Goal: Learn about a topic: Learn about a topic

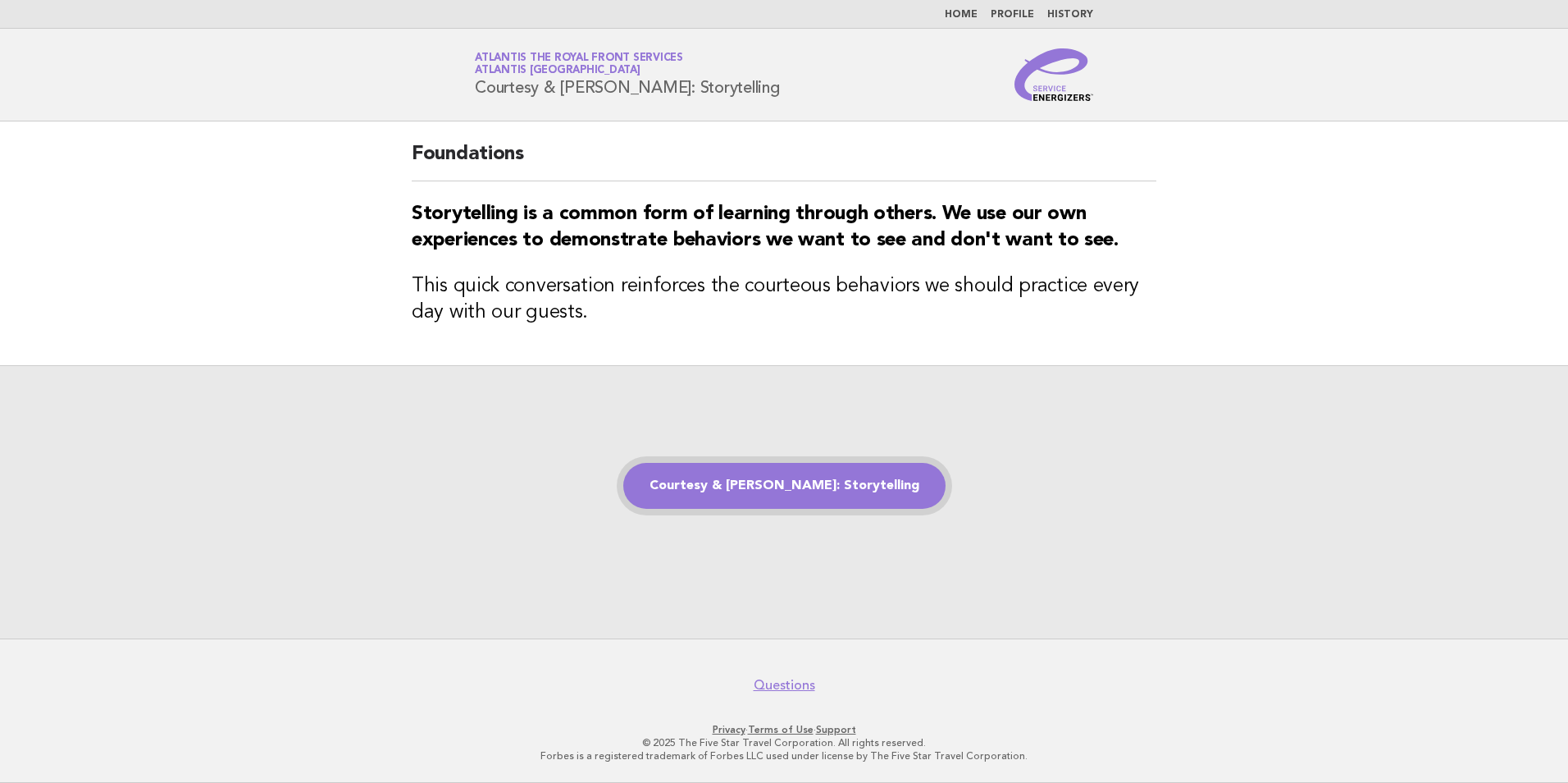
click at [768, 501] on link "Courtesy & [PERSON_NAME]: Storytelling" at bounding box center [784, 485] width 322 height 46
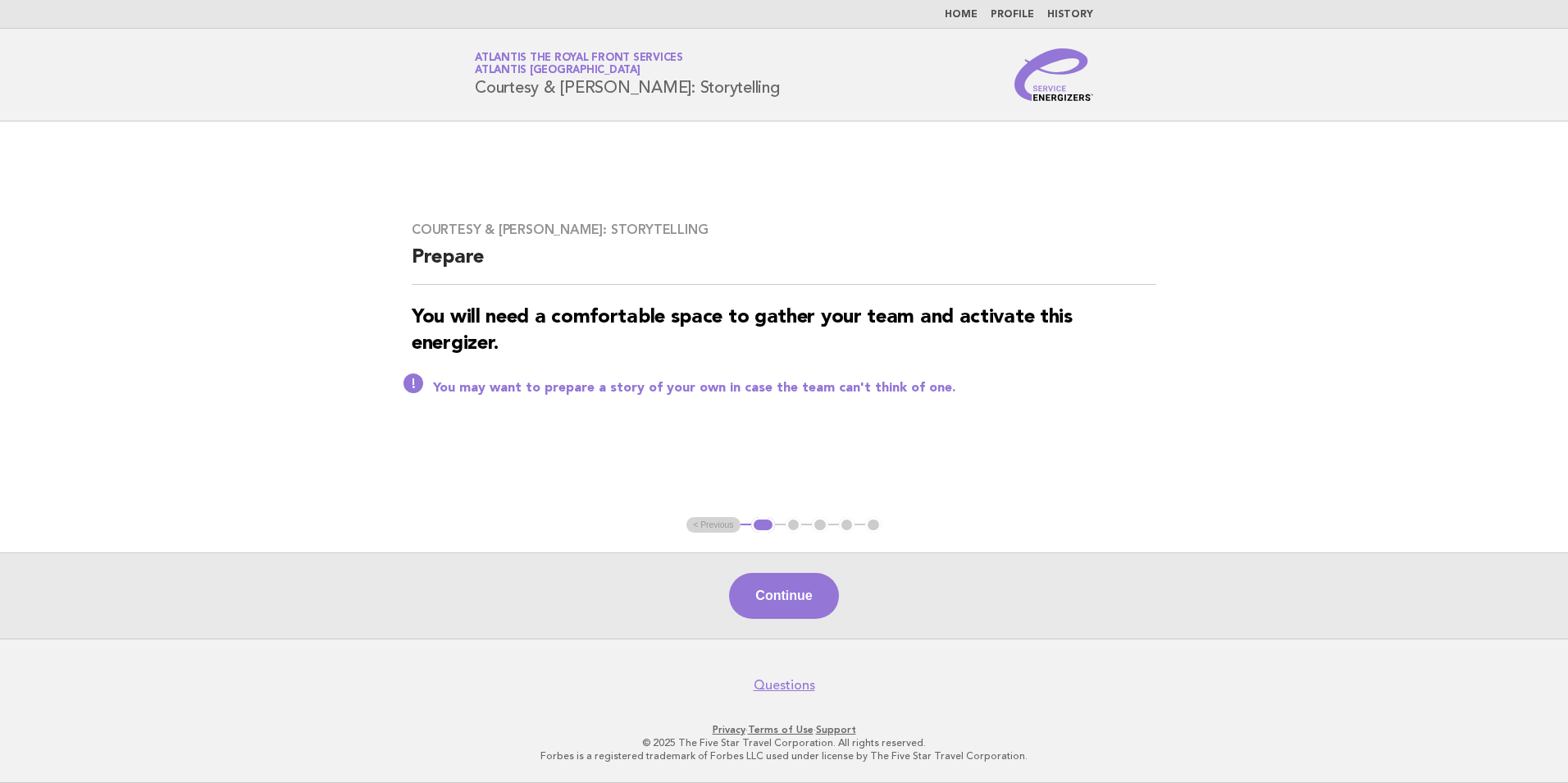
click at [772, 594] on button "Continue" at bounding box center [783, 595] width 109 height 46
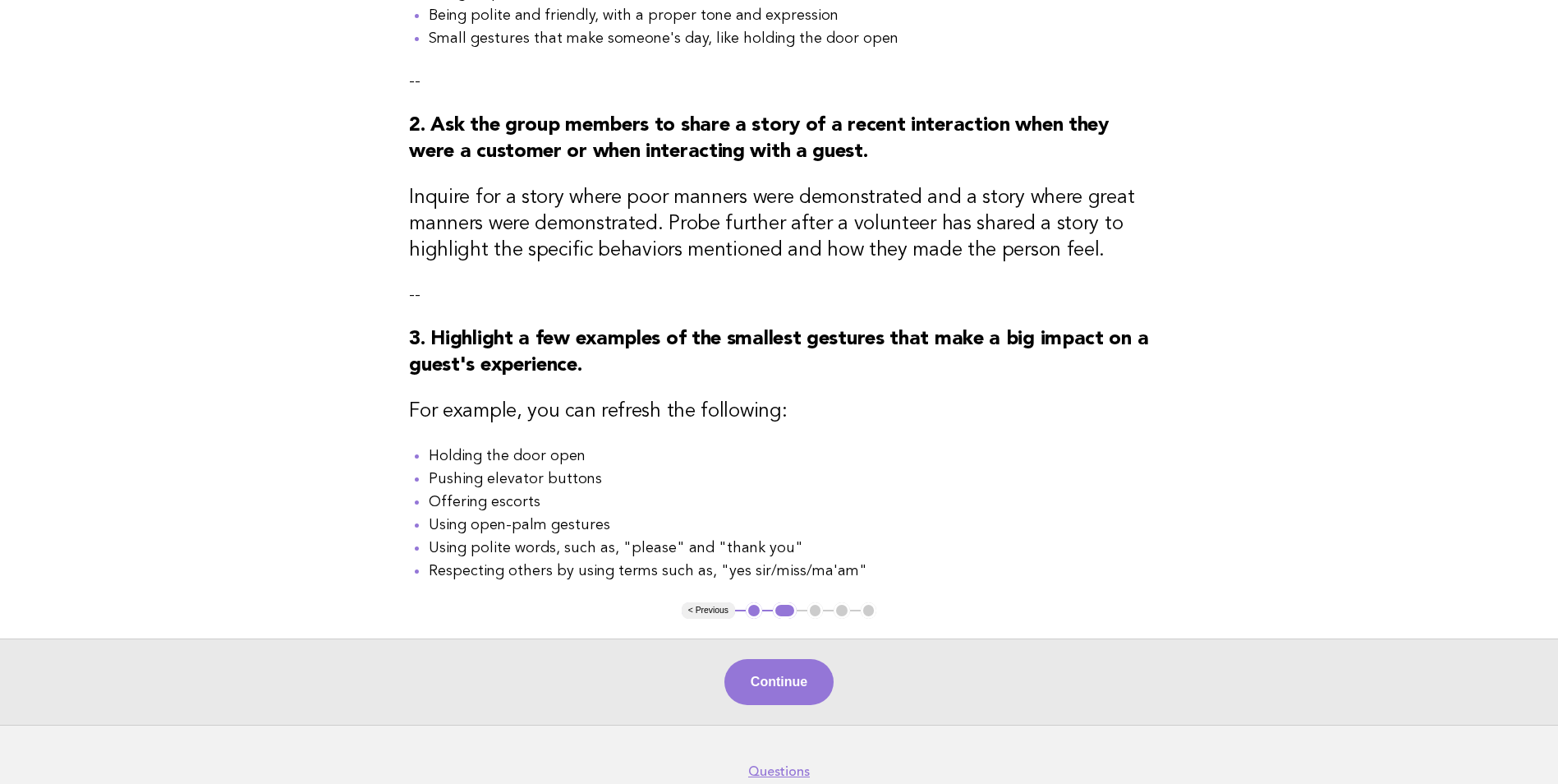
scroll to position [411, 0]
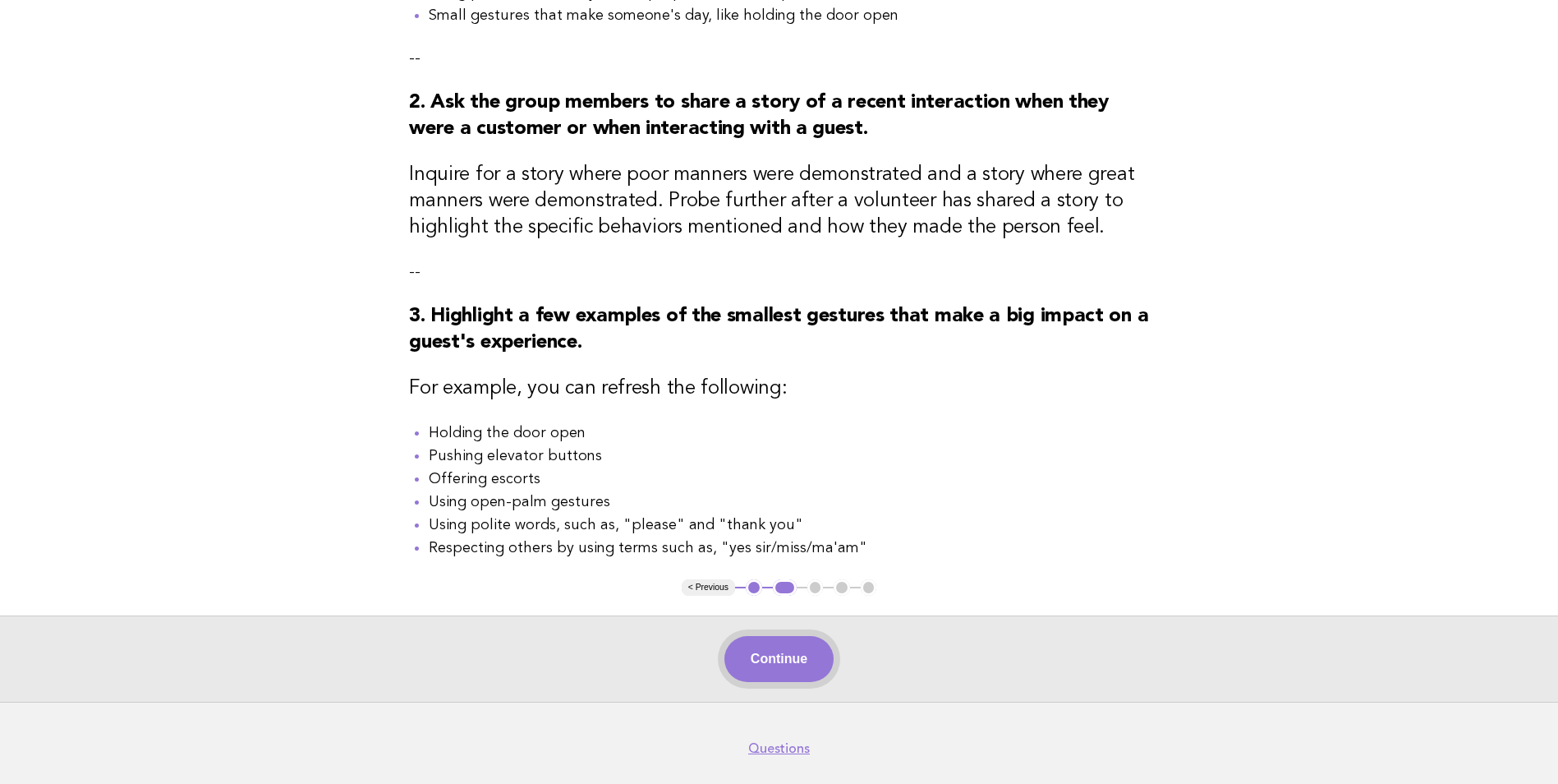
click at [769, 639] on button "Continue" at bounding box center [779, 658] width 109 height 46
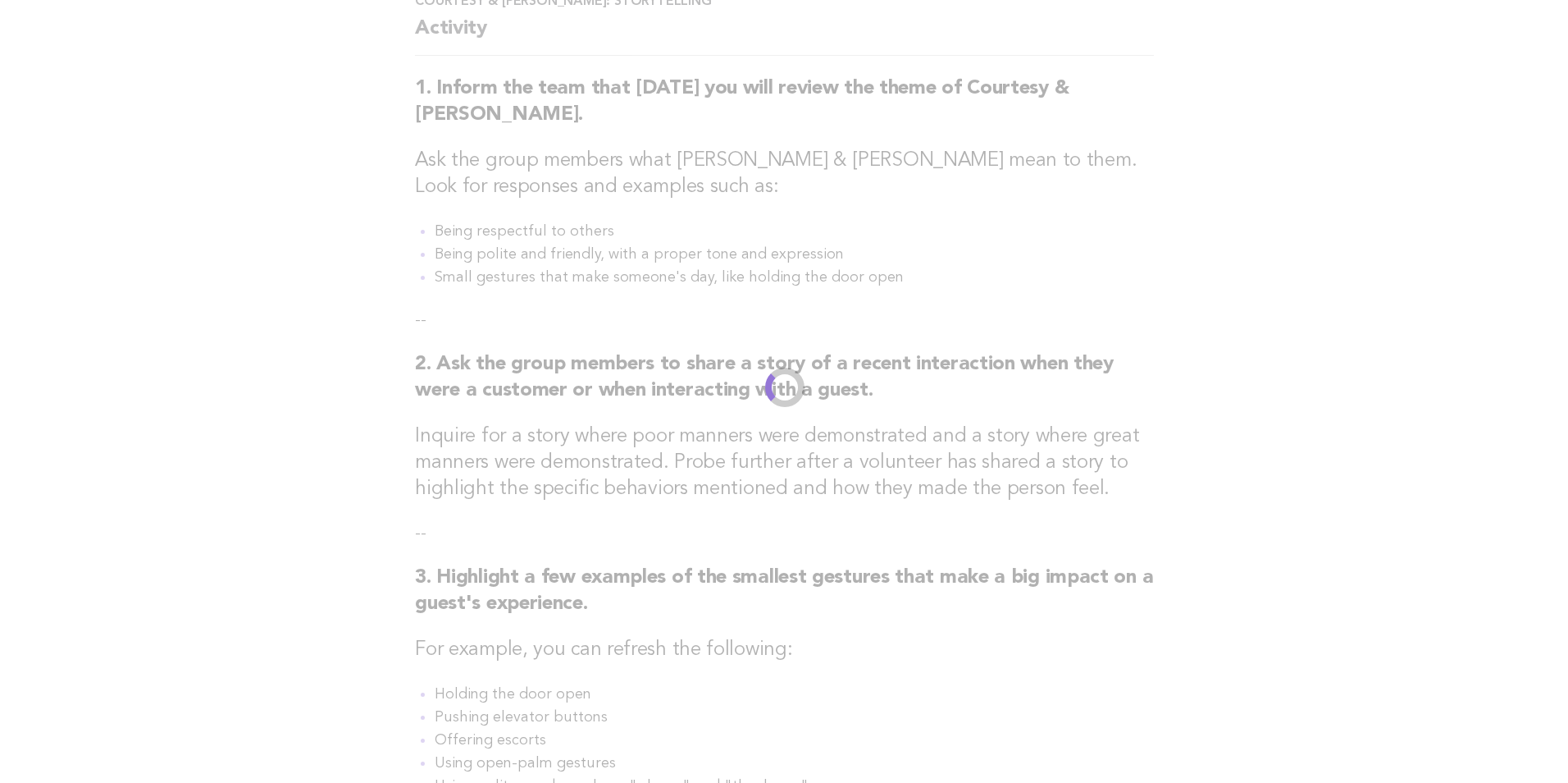
scroll to position [0, 0]
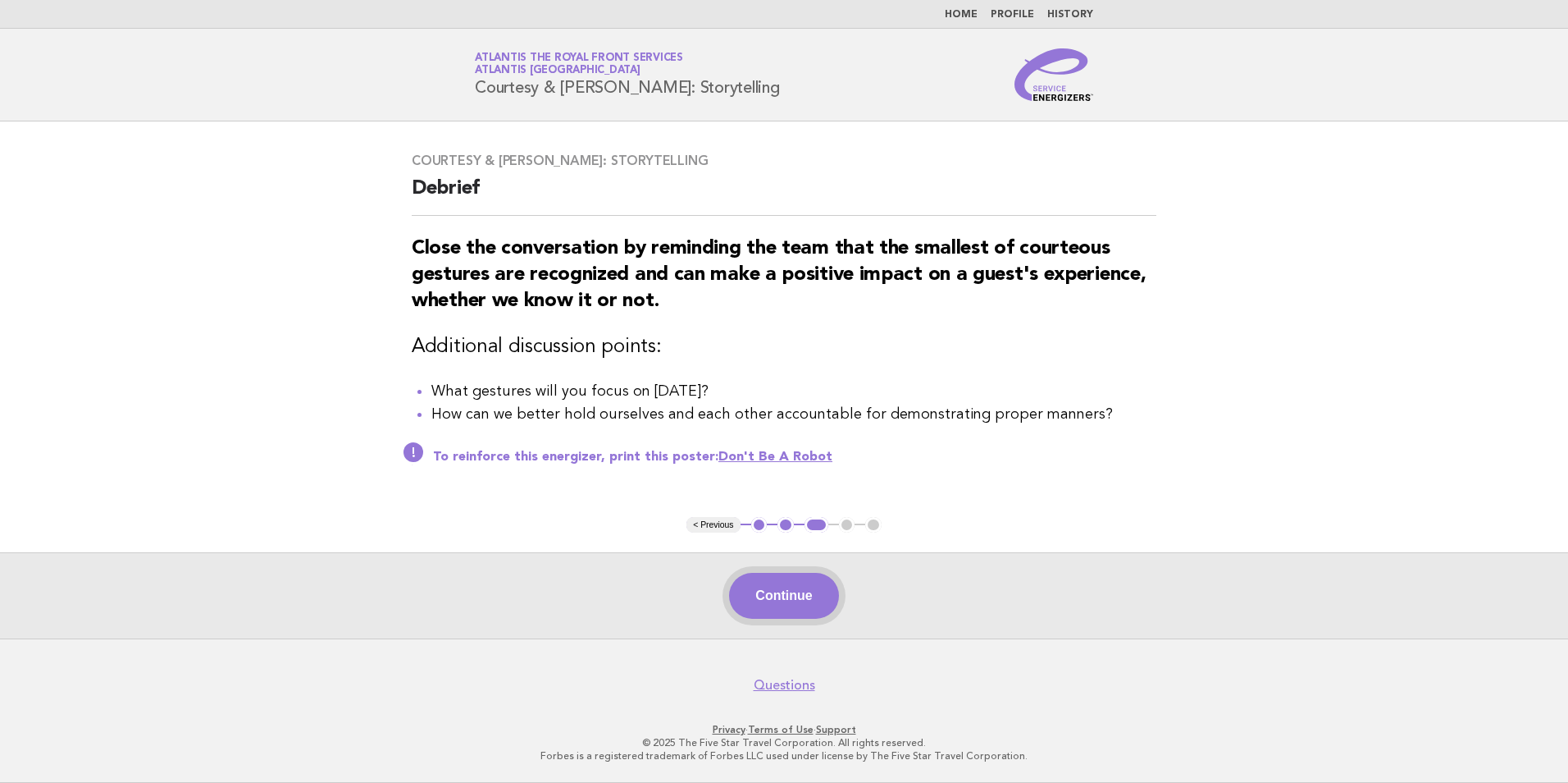
click at [776, 591] on button "Continue" at bounding box center [783, 595] width 109 height 46
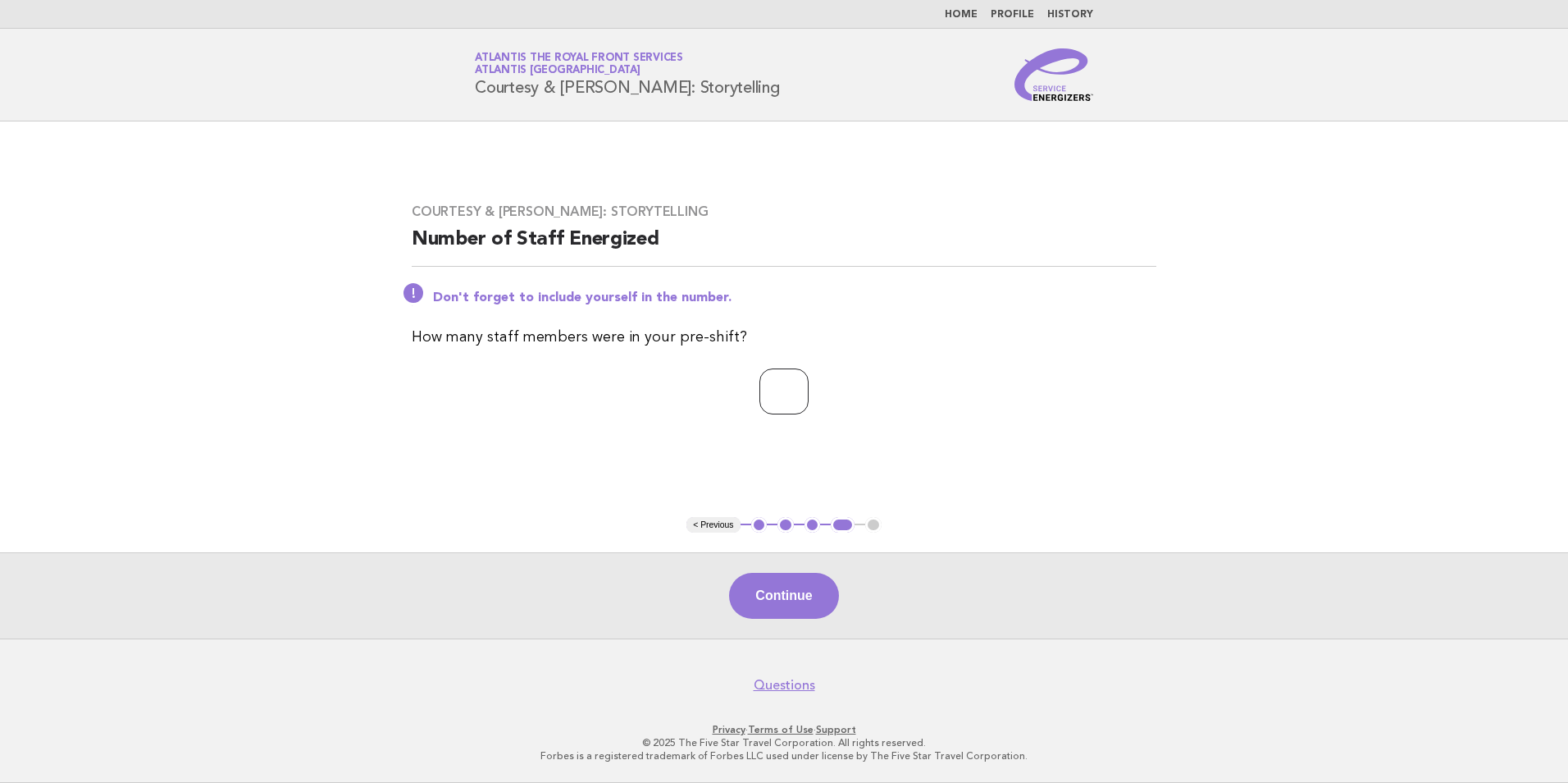
click at [808, 400] on input "*" at bounding box center [784, 391] width 49 height 46
click at [808, 399] on input "*" at bounding box center [784, 391] width 49 height 46
click at [808, 389] on input "*" at bounding box center [784, 391] width 49 height 46
click at [808, 388] on input "*" at bounding box center [784, 391] width 49 height 46
click at [808, 386] on input "*" at bounding box center [784, 391] width 49 height 46
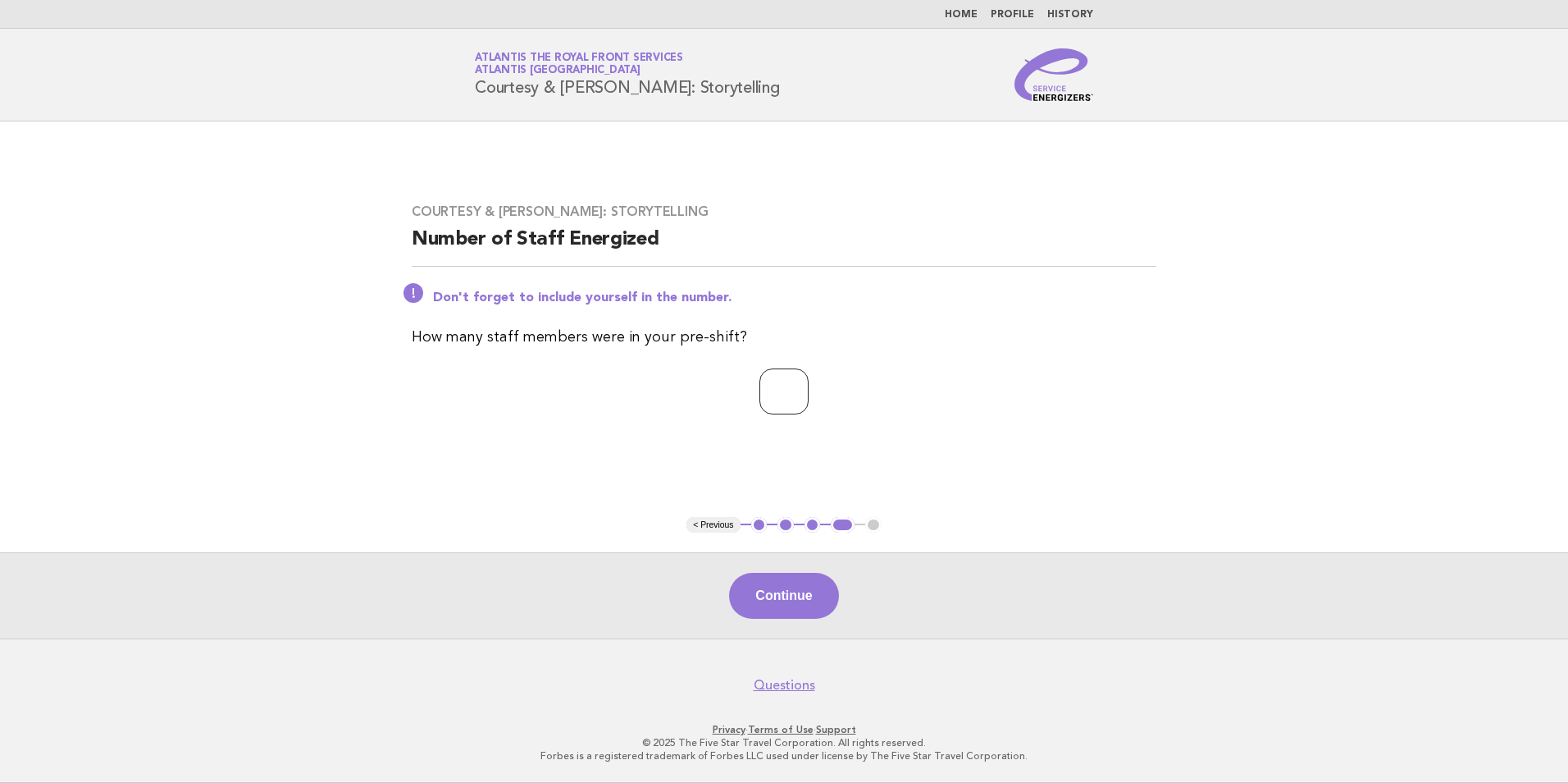
type input "*"
click at [808, 385] on input "*" at bounding box center [784, 391] width 49 height 46
click at [779, 587] on button "Continue" at bounding box center [783, 595] width 109 height 46
